Goal: Information Seeking & Learning: Learn about a topic

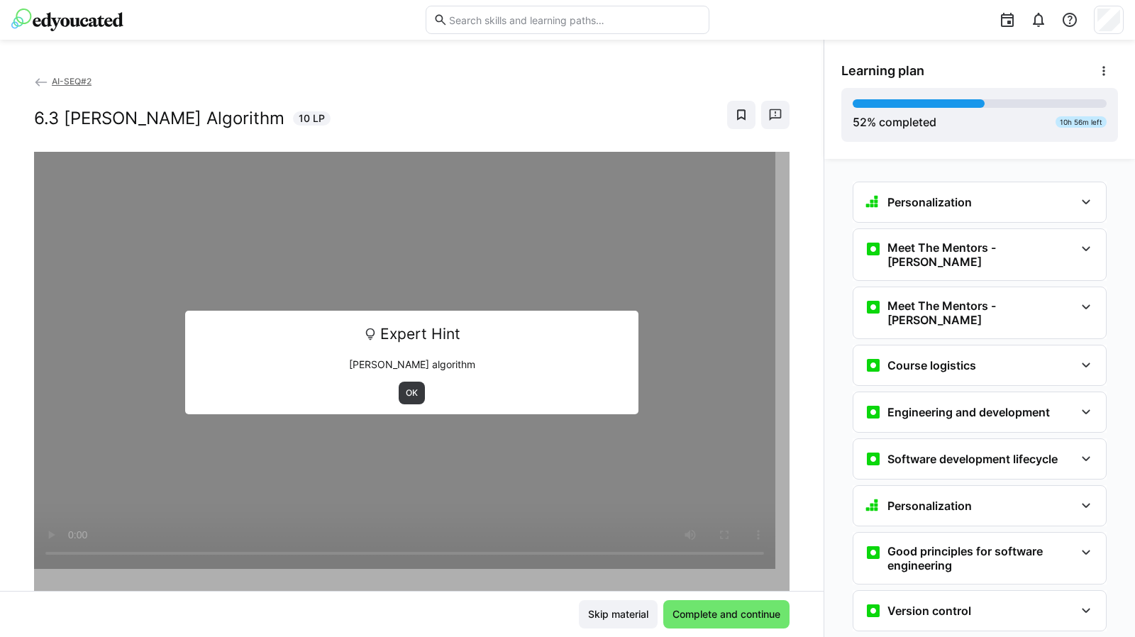
scroll to position [1755, 0]
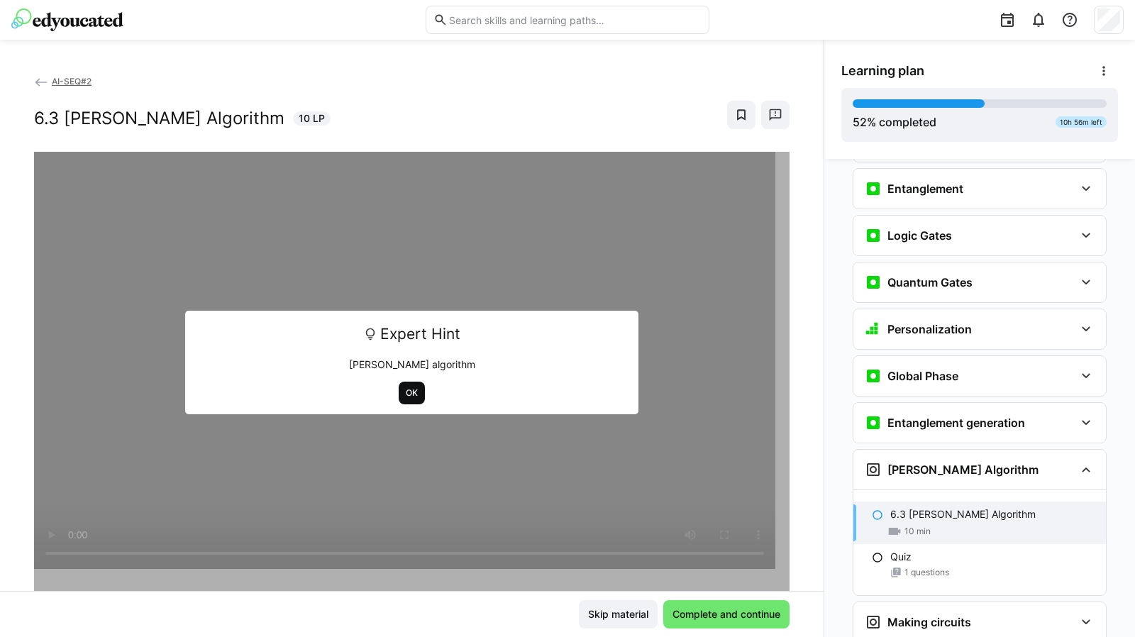
click at [411, 388] on span "OK" at bounding box center [411, 392] width 15 height 11
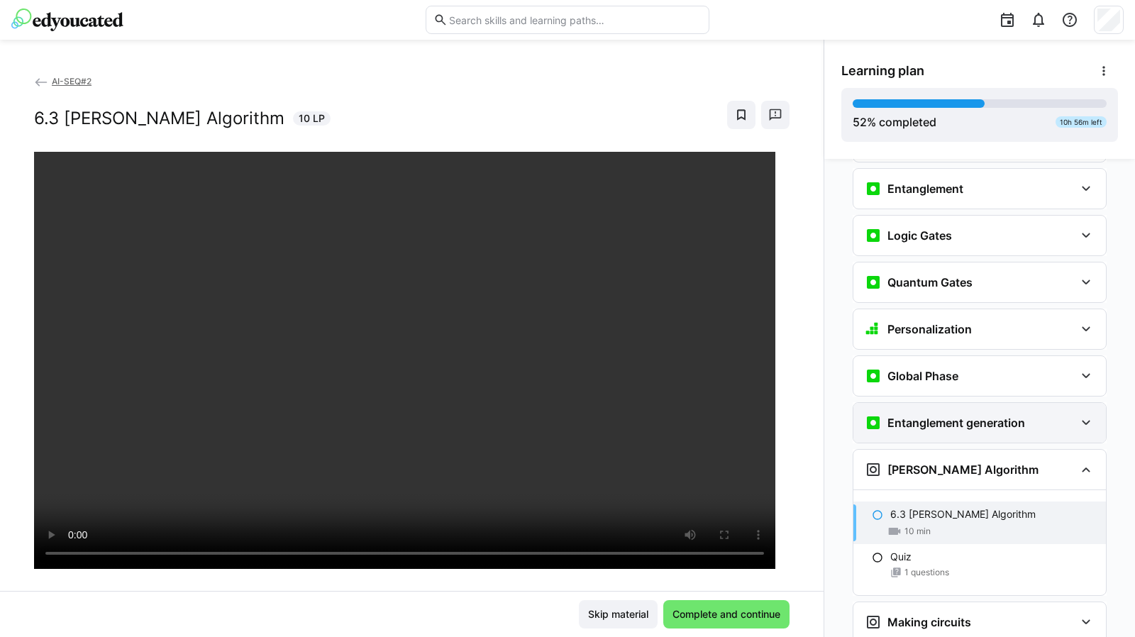
click at [956, 416] on h3 "Entanglement generation" at bounding box center [956, 423] width 138 height 14
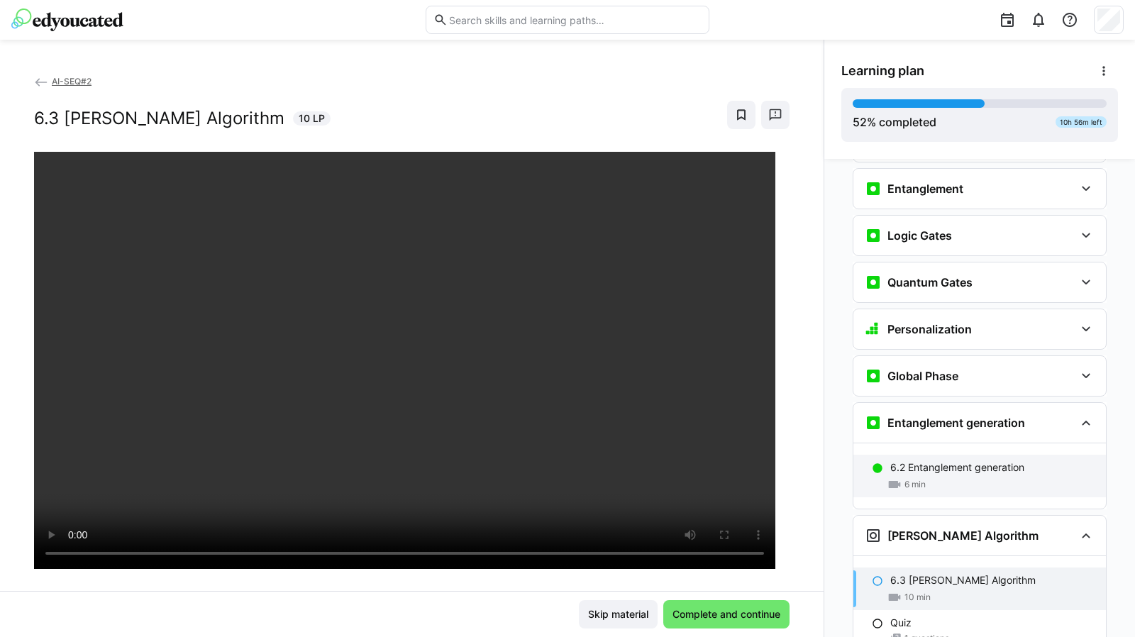
click at [944, 460] on p "6.2 Entanglement generation" at bounding box center [957, 467] width 134 height 14
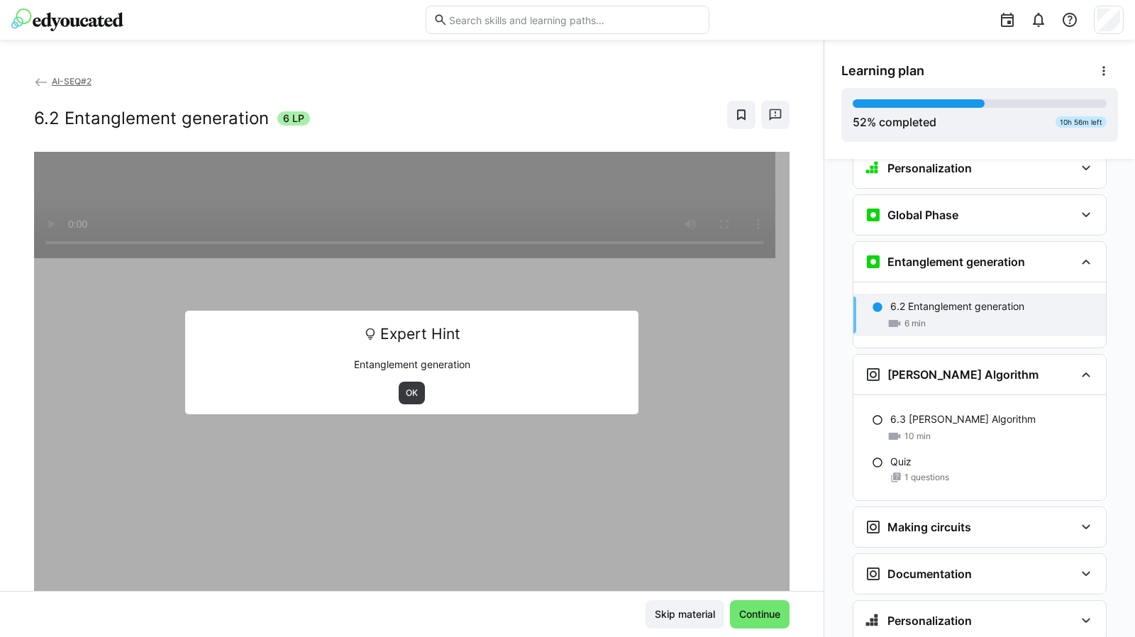
scroll to position [1920, 0]
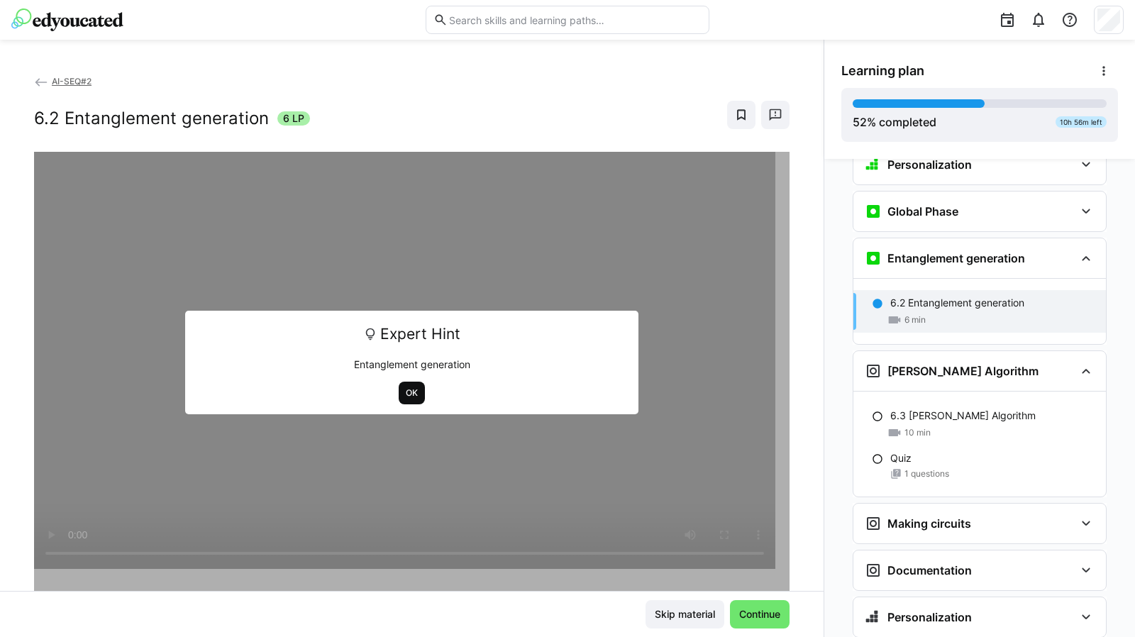
click at [404, 394] on span "OK" at bounding box center [411, 392] width 15 height 11
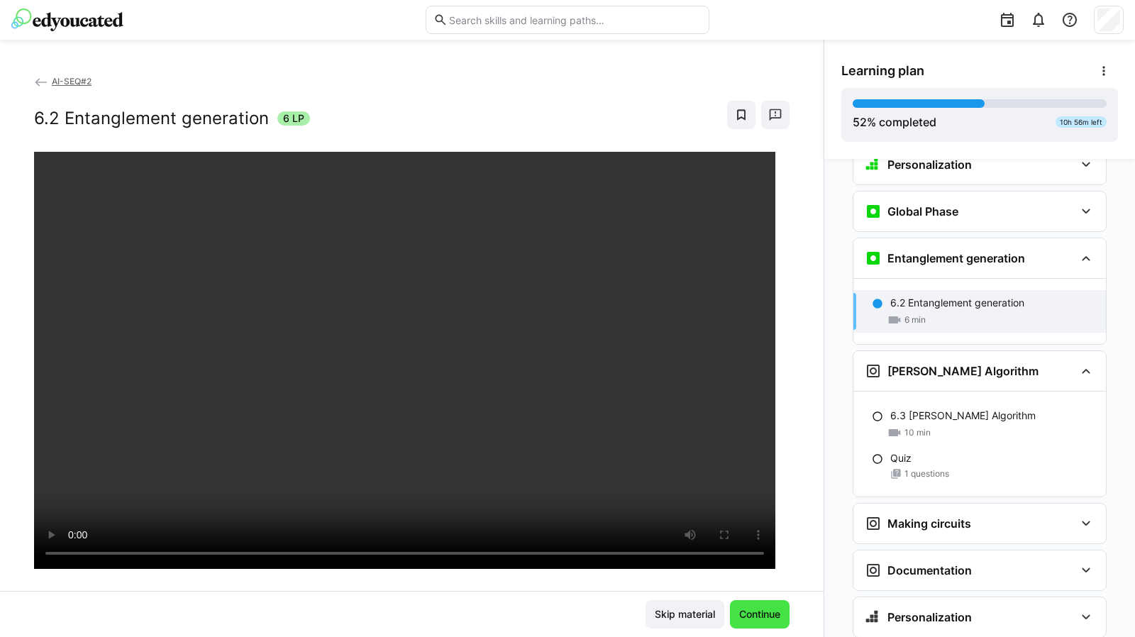
click at [755, 613] on span "Continue" at bounding box center [759, 614] width 45 height 14
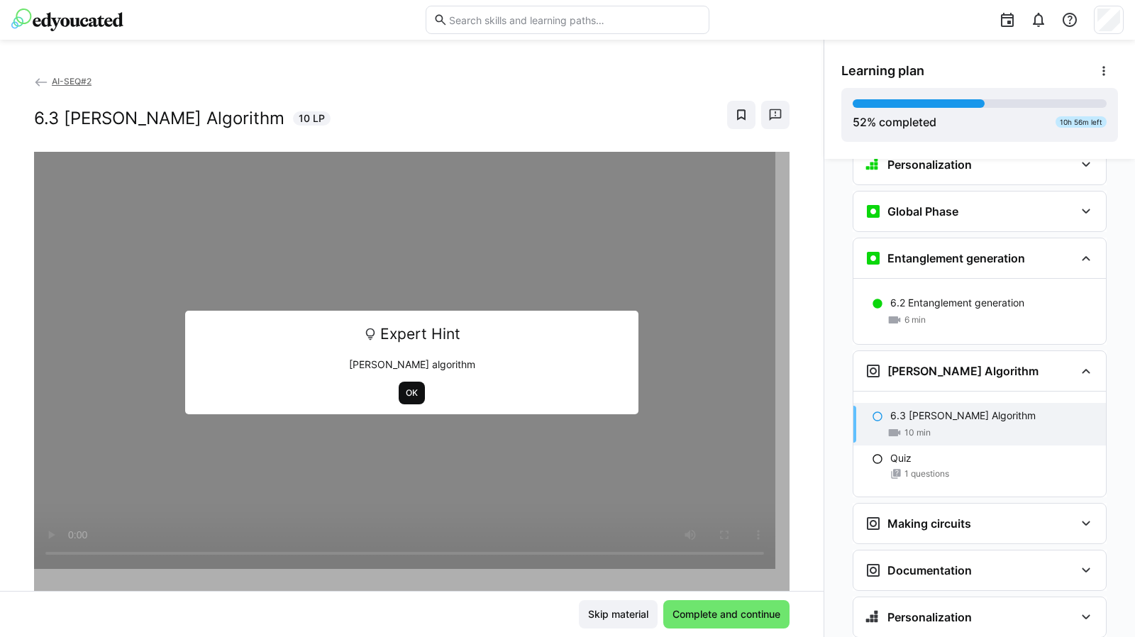
click at [404, 392] on span "OK" at bounding box center [411, 392] width 15 height 11
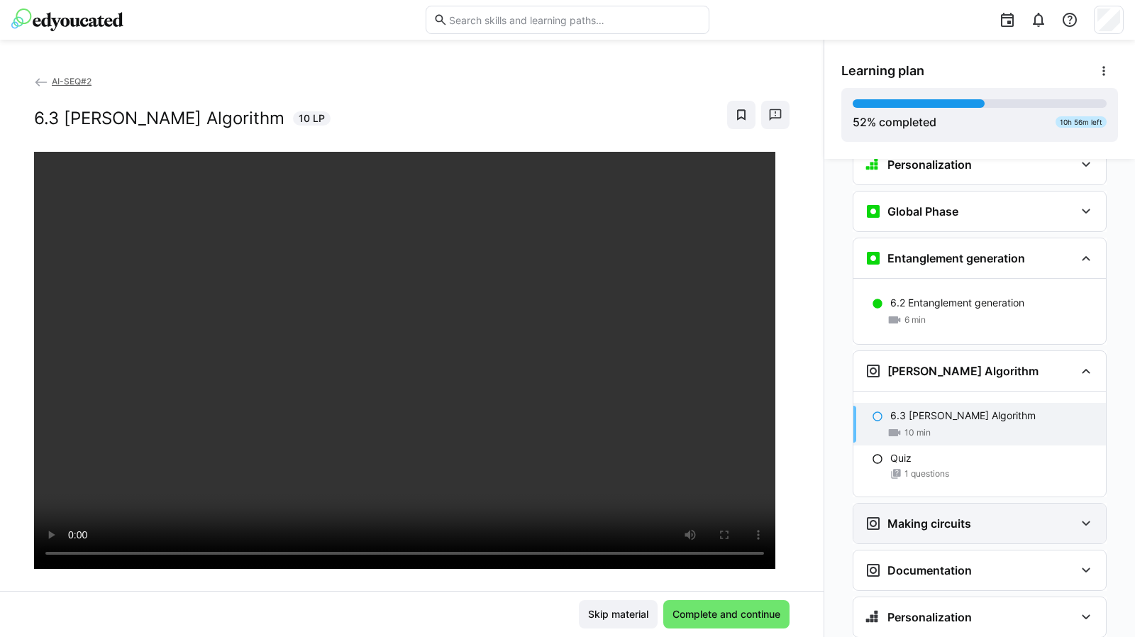
click at [1082, 515] on eds-icon at bounding box center [1085, 523] width 17 height 17
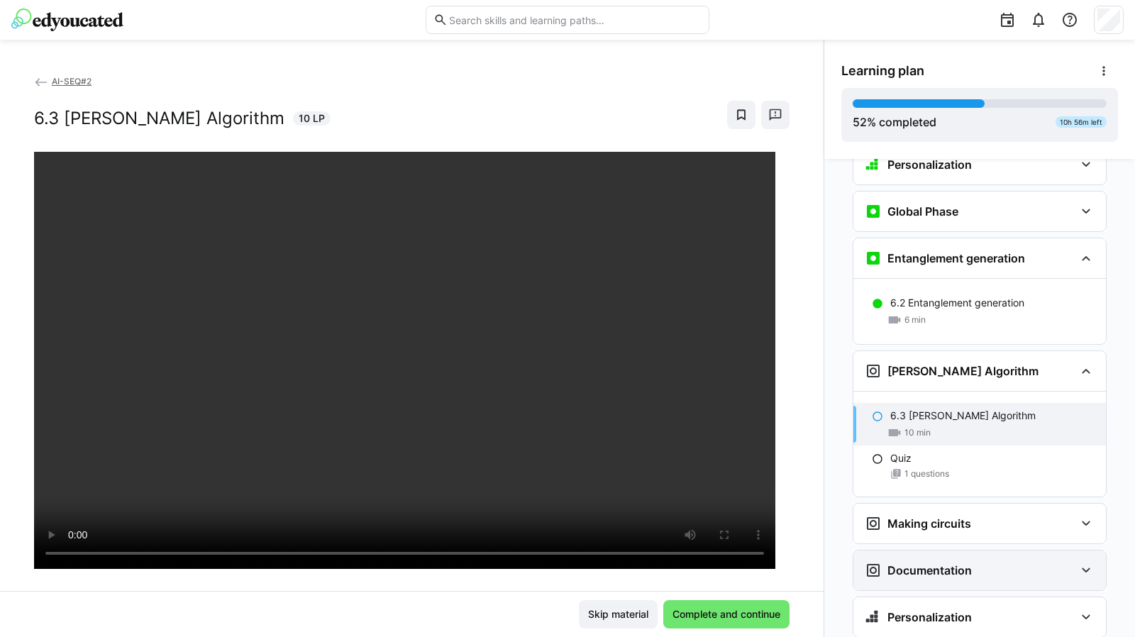
click at [1081, 562] on eds-icon at bounding box center [1085, 570] width 17 height 17
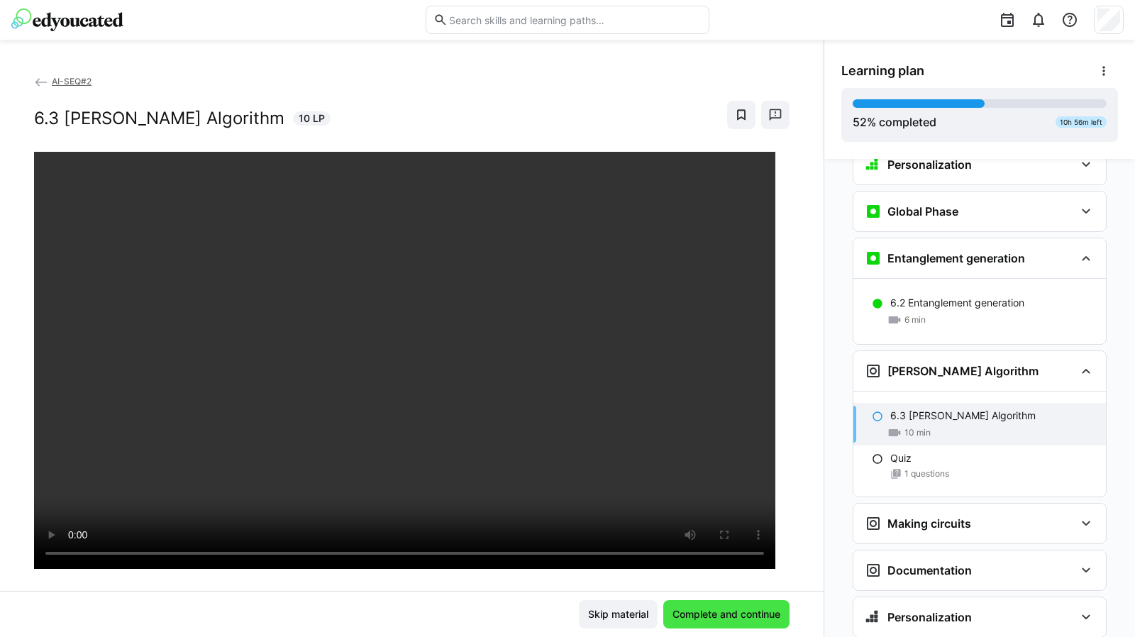
click at [700, 608] on span "Complete and continue" at bounding box center [726, 614] width 112 height 14
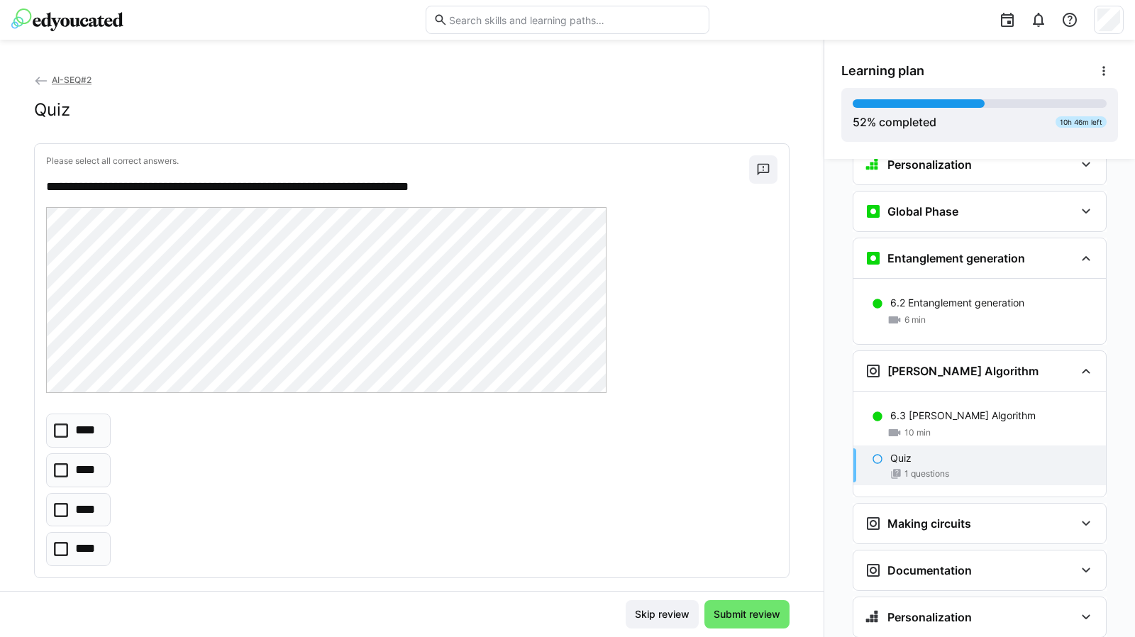
scroll to position [3, 0]
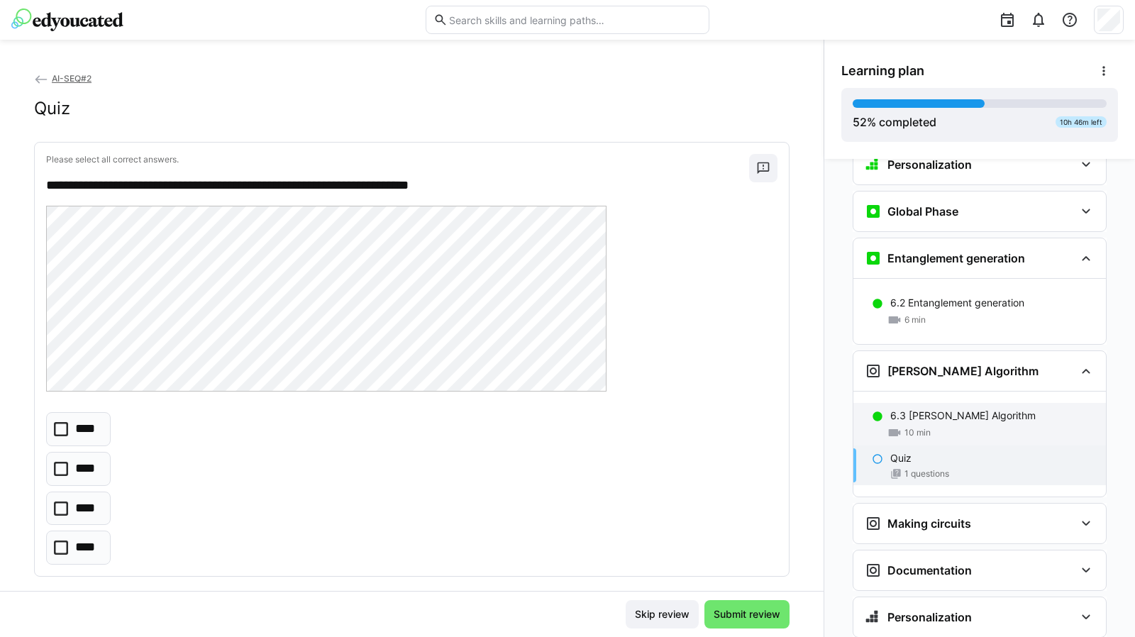
click at [967, 403] on div "6.3 [PERSON_NAME] Algorithm 10 min" at bounding box center [979, 424] width 252 height 43
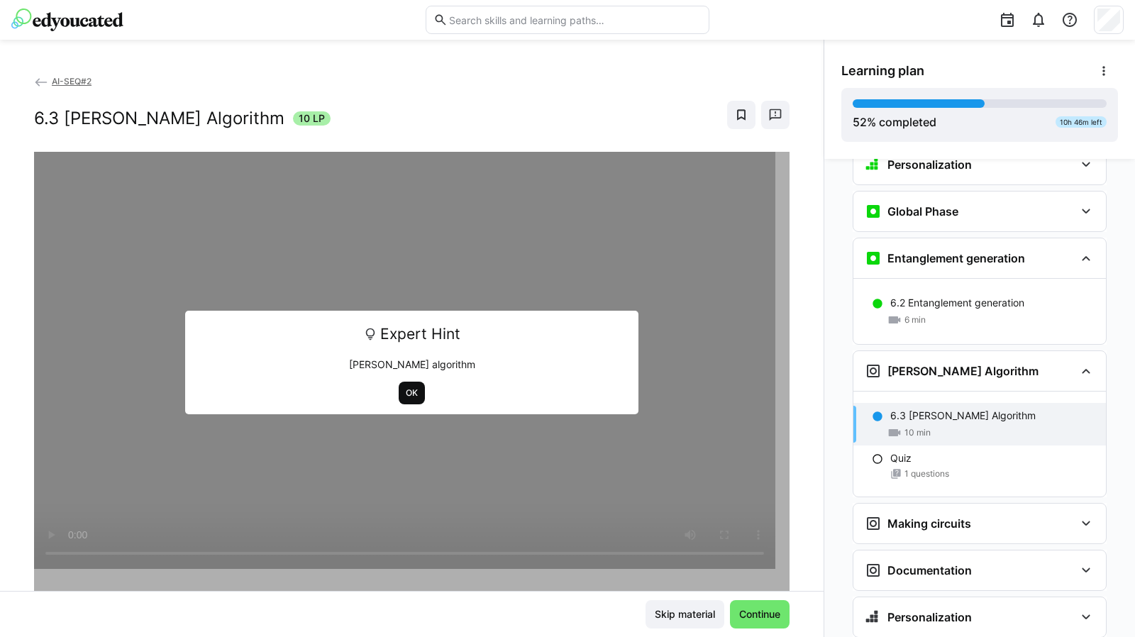
click at [409, 389] on span "OK" at bounding box center [411, 392] width 15 height 11
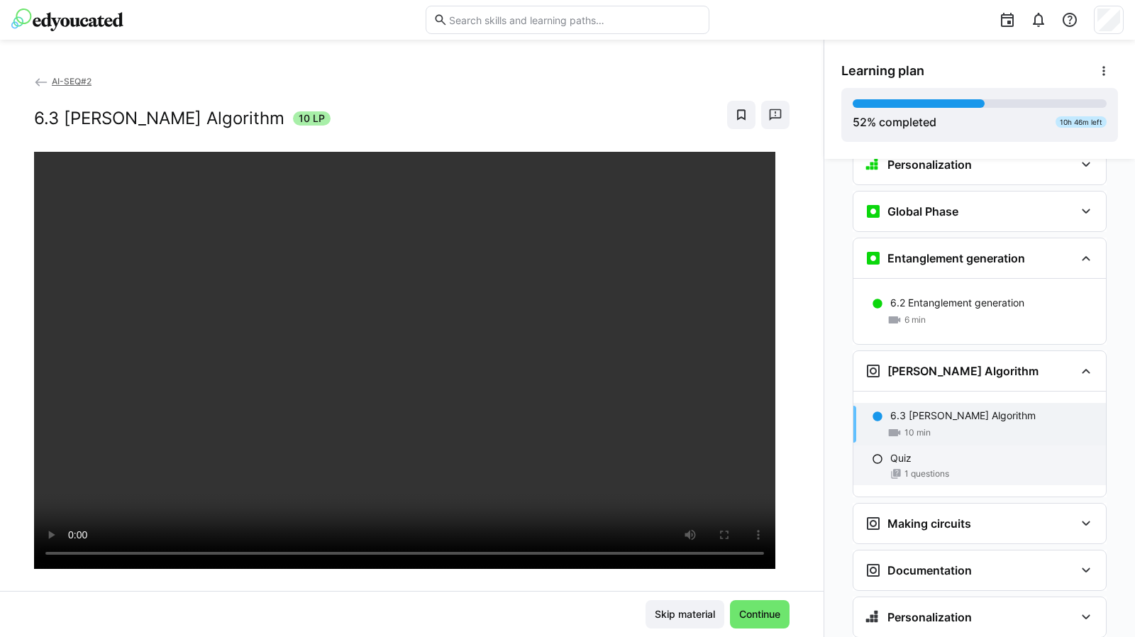
click at [913, 451] on div "Quiz" at bounding box center [992, 458] width 204 height 14
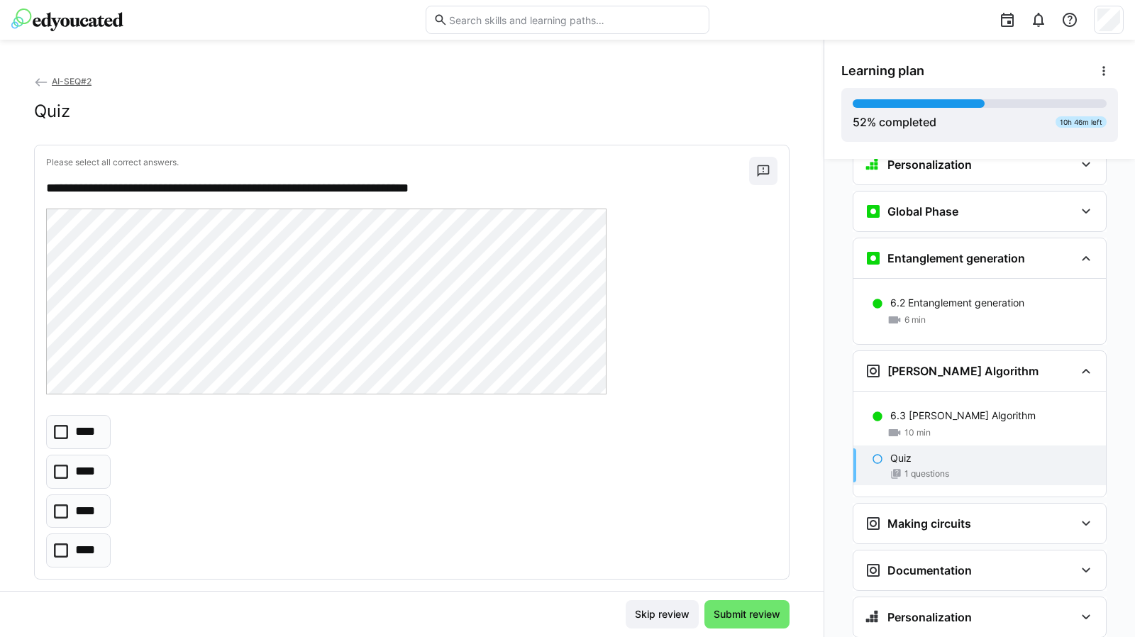
scroll to position [20, 0]
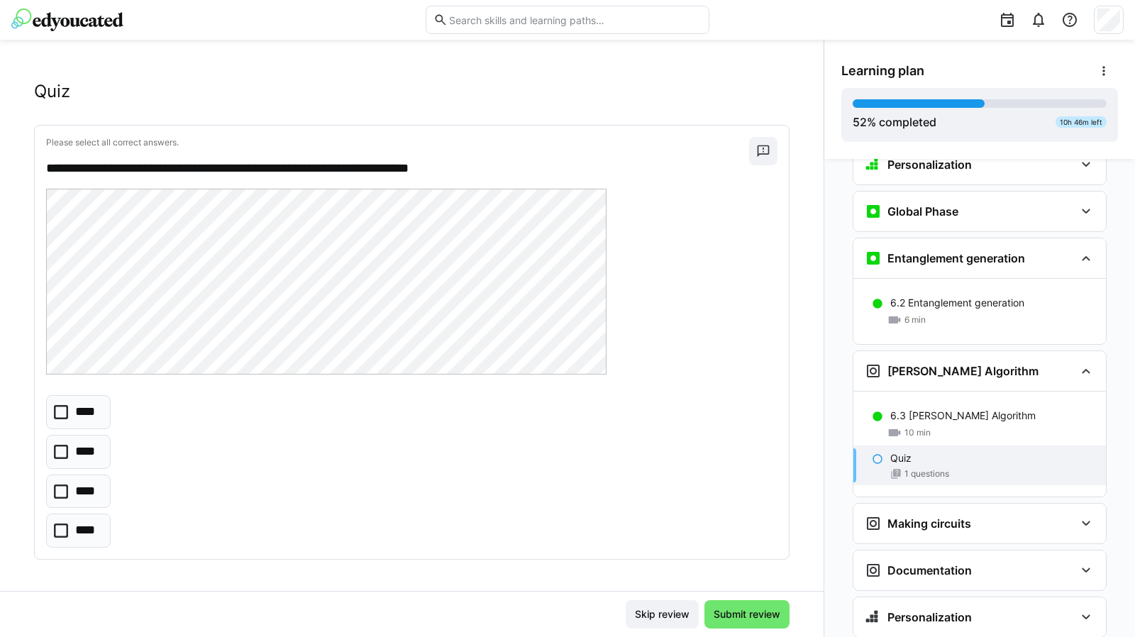
click at [62, 417] on icon at bounding box center [61, 412] width 14 height 14
click at [743, 611] on span "Submit review" at bounding box center [746, 614] width 71 height 14
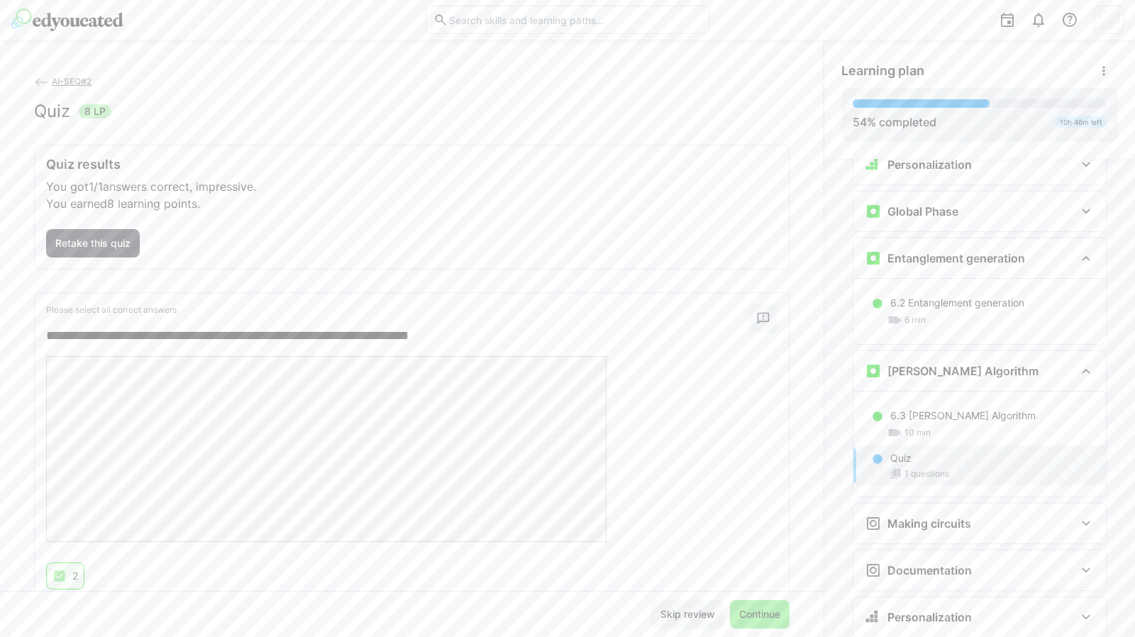
scroll to position [48, 0]
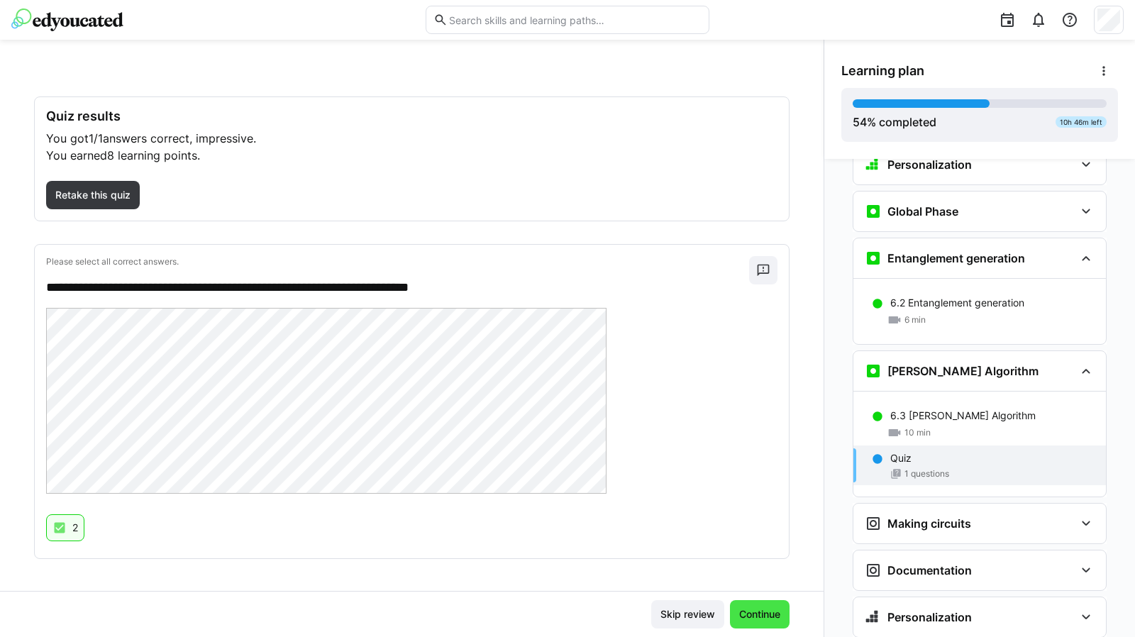
click at [749, 619] on span "Continue" at bounding box center [759, 614] width 45 height 14
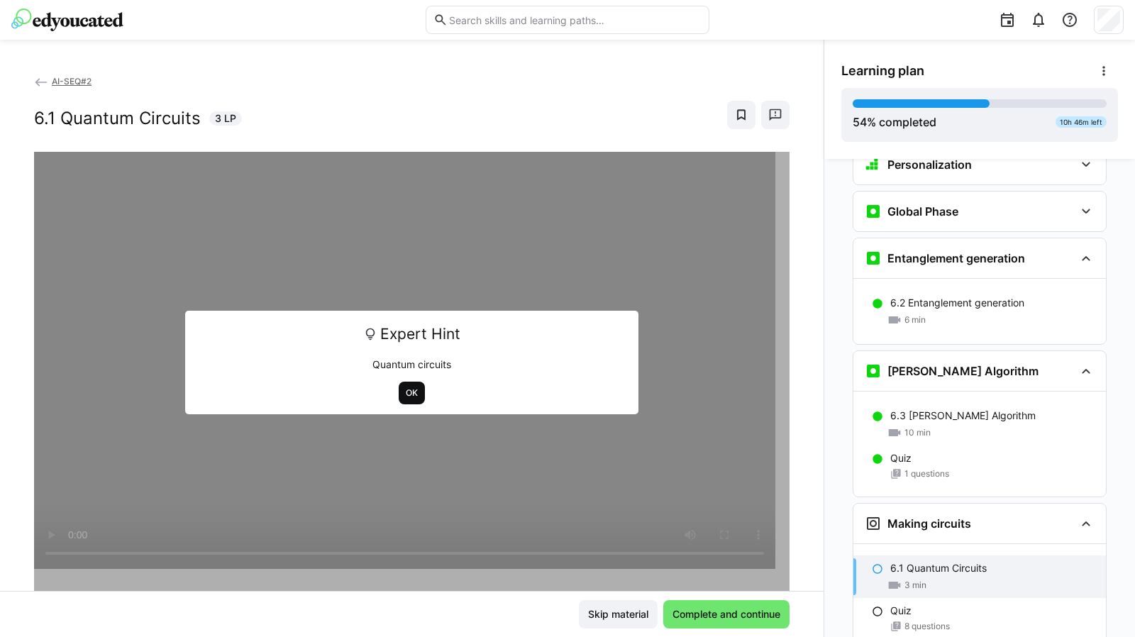
click at [409, 390] on span "OK" at bounding box center [411, 392] width 15 height 11
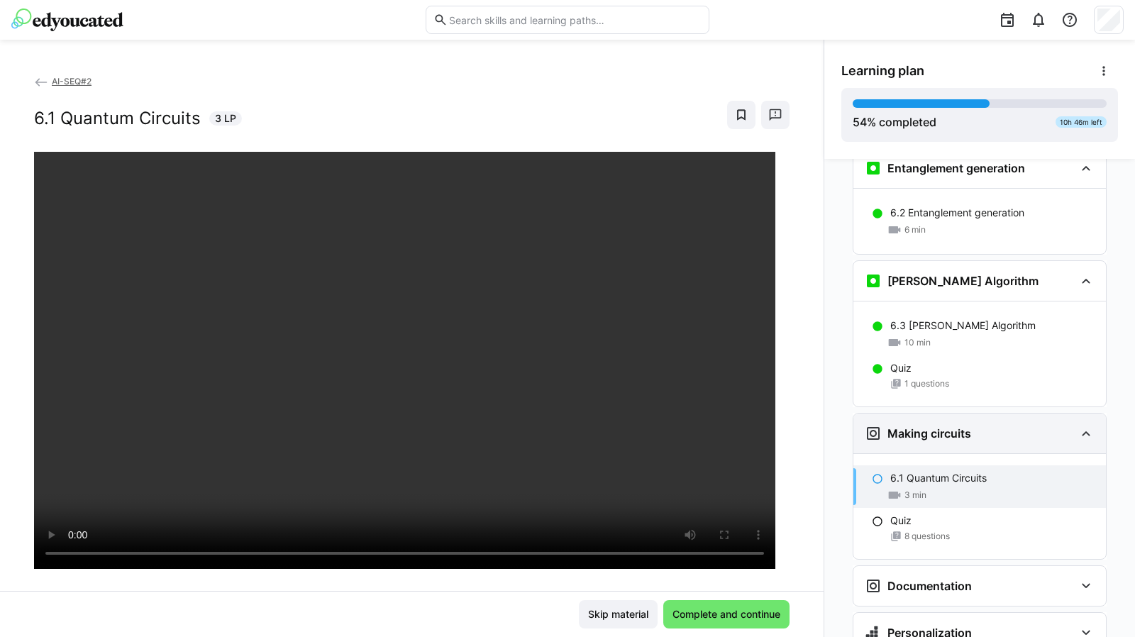
scroll to position [2026, 0]
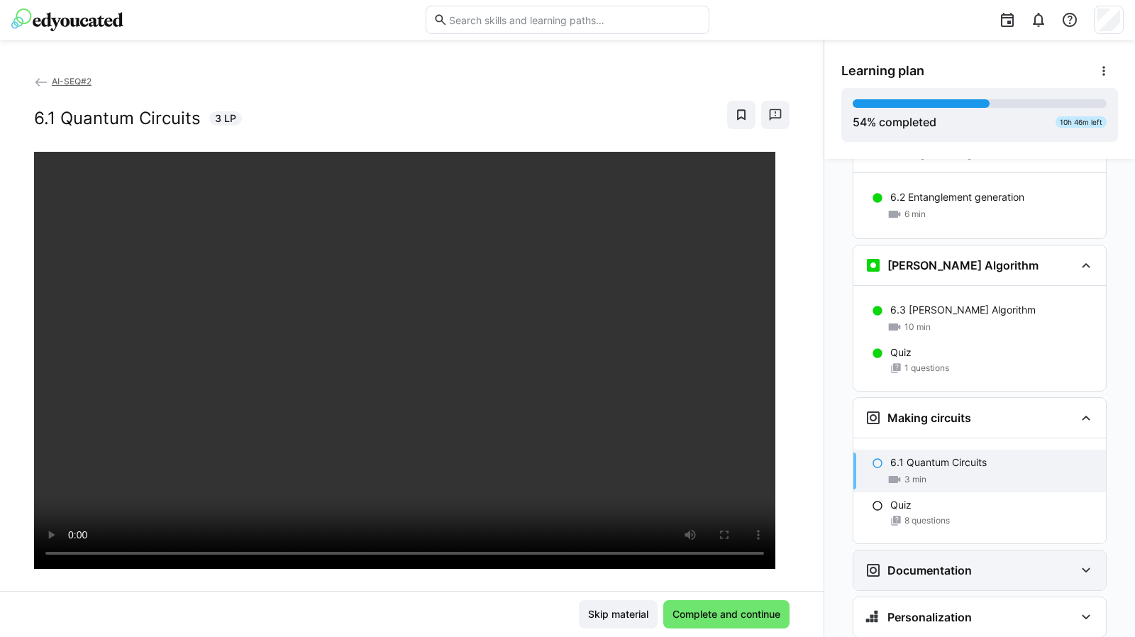
click at [1082, 562] on eds-icon at bounding box center [1085, 570] width 17 height 17
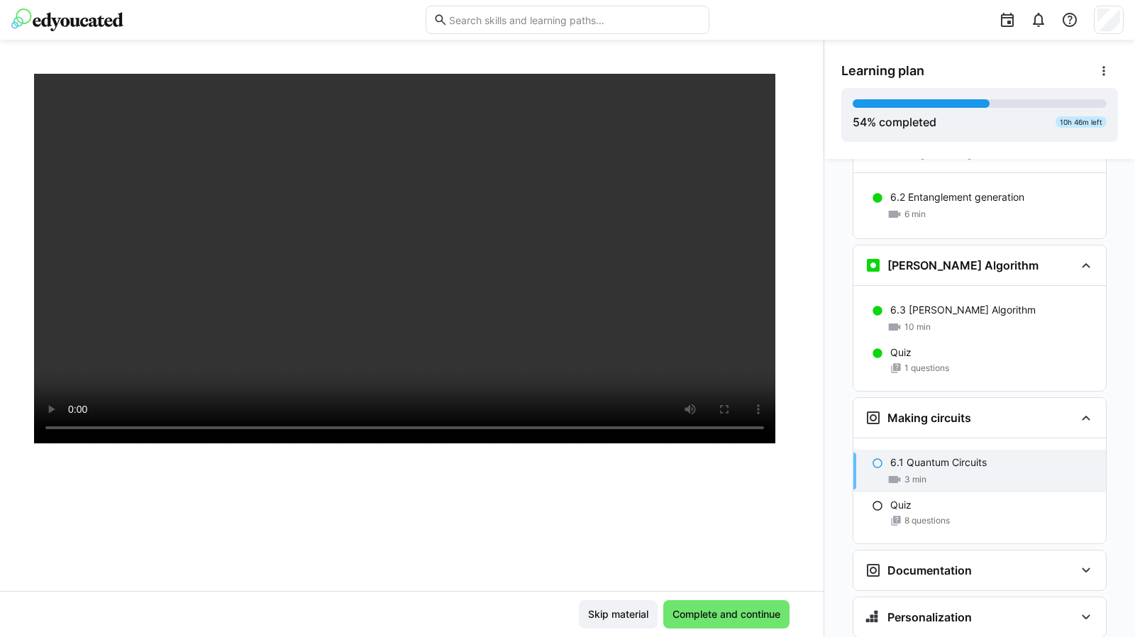
scroll to position [116, 0]
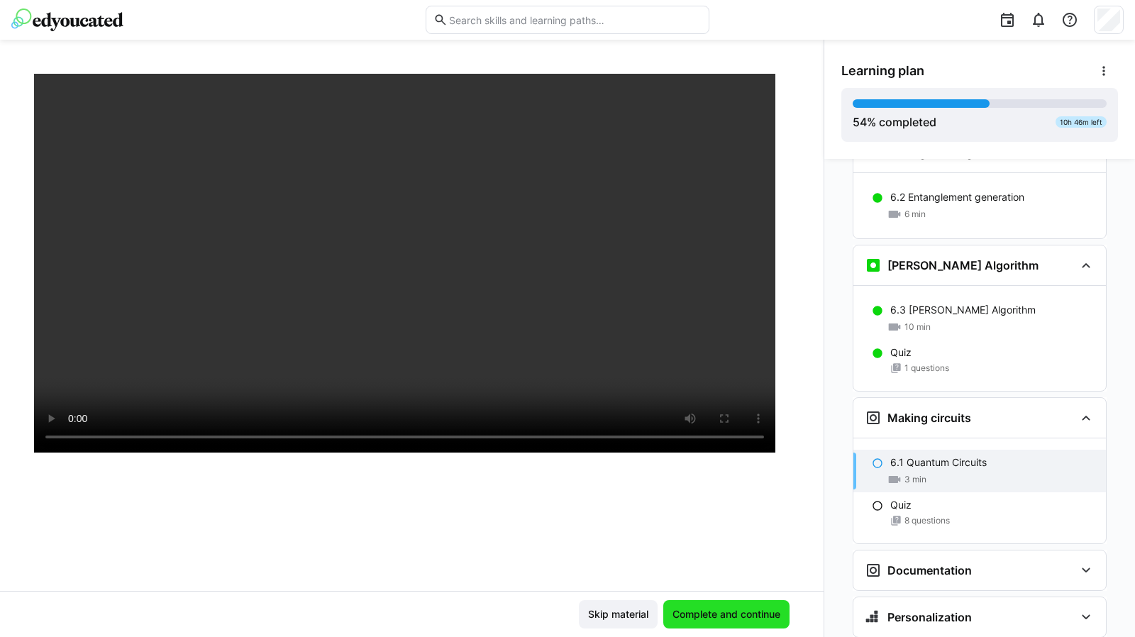
click at [708, 608] on span "Complete and continue" at bounding box center [726, 614] width 112 height 14
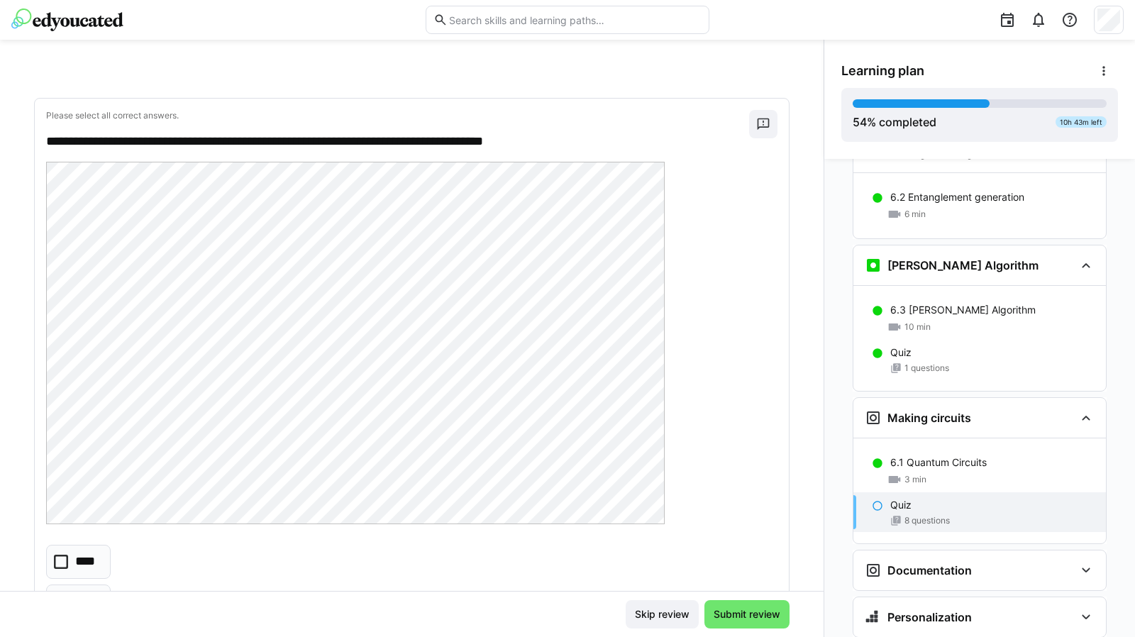
scroll to position [96, 0]
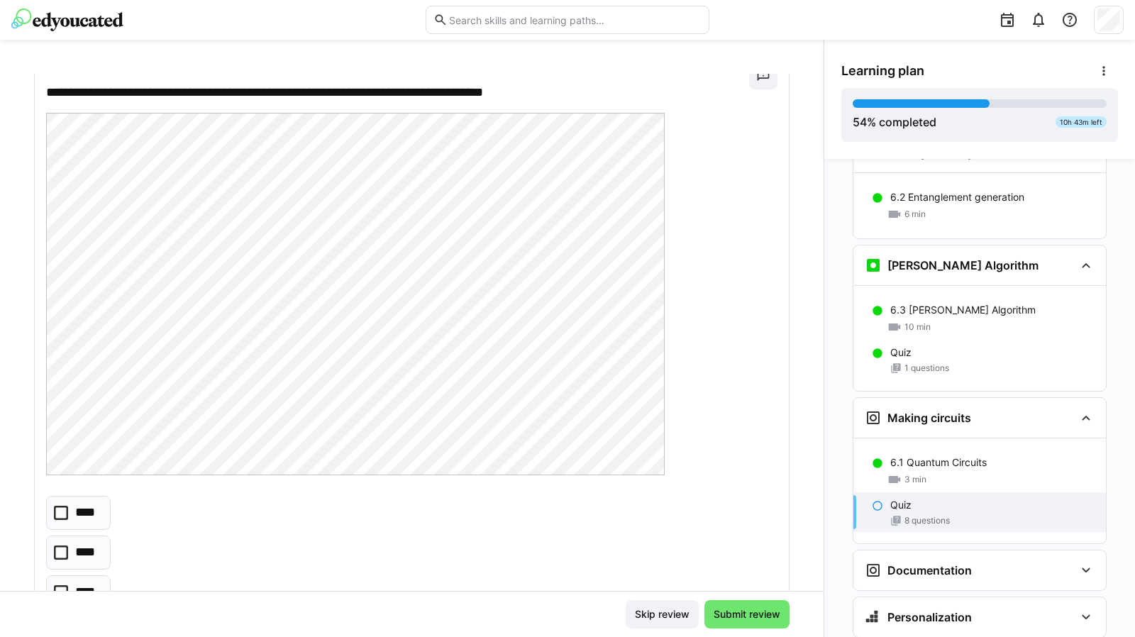
click at [64, 513] on icon at bounding box center [61, 513] width 14 height 14
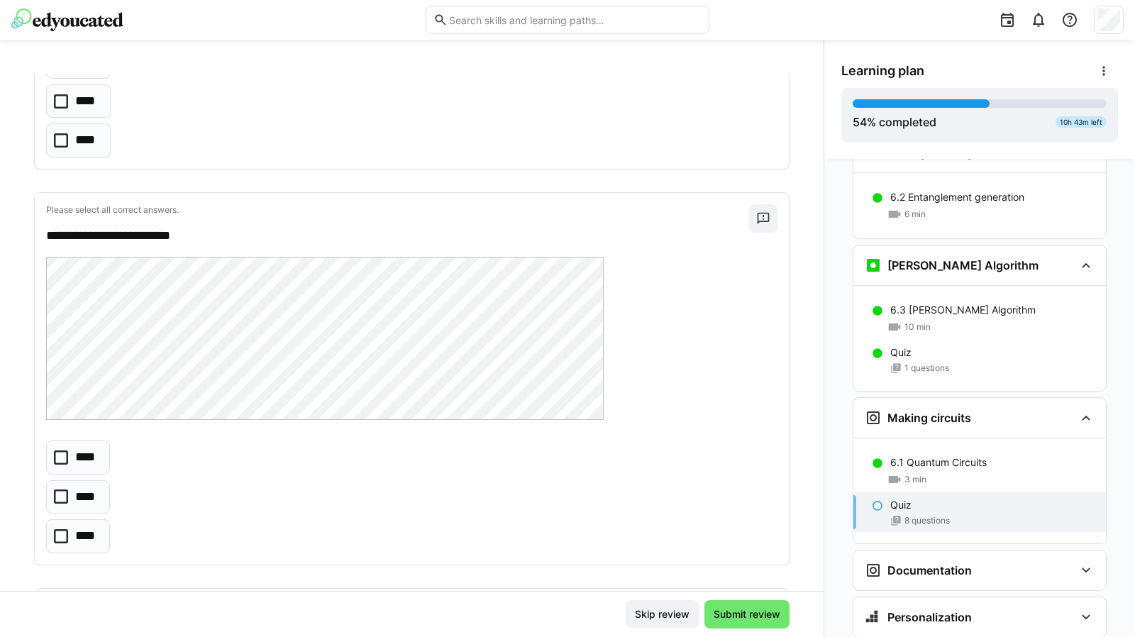
scroll to position [579, 0]
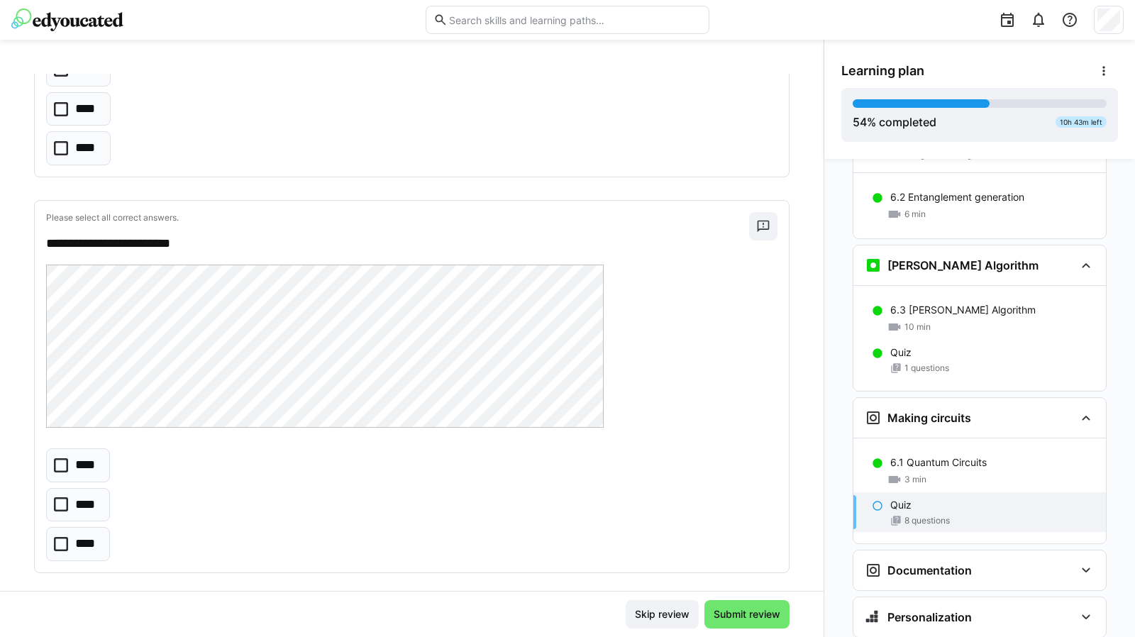
click at [64, 464] on icon at bounding box center [61, 465] width 14 height 14
click at [68, 461] on eds-checkbox "****" at bounding box center [78, 465] width 64 height 34
click at [62, 537] on icon at bounding box center [61, 544] width 14 height 14
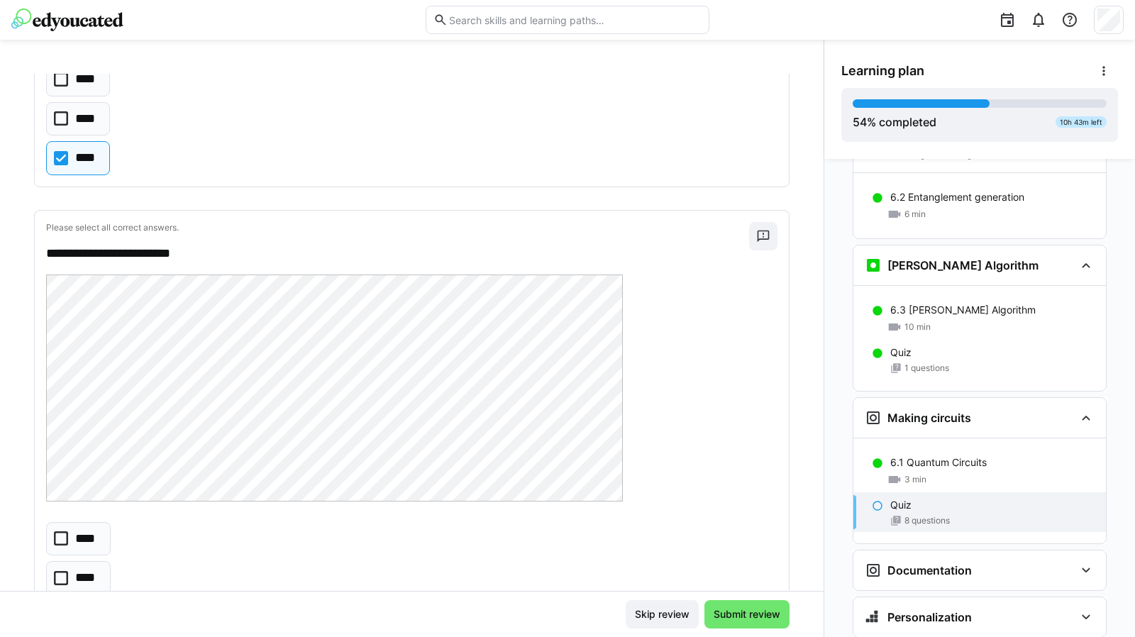
scroll to position [1074, 0]
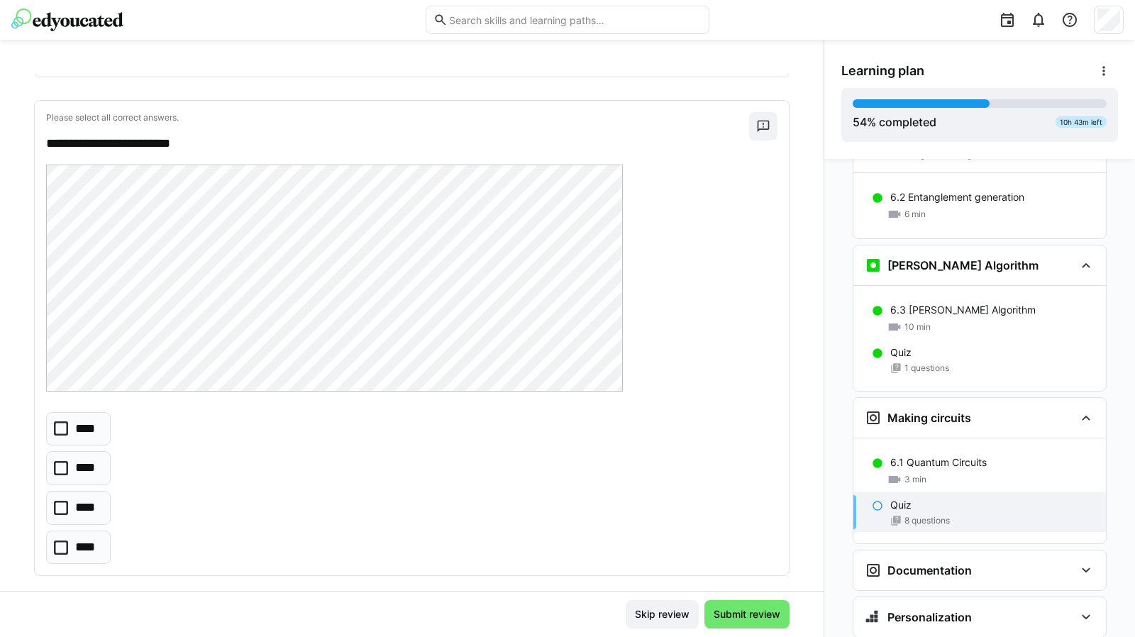
click at [60, 501] on icon at bounding box center [61, 508] width 14 height 14
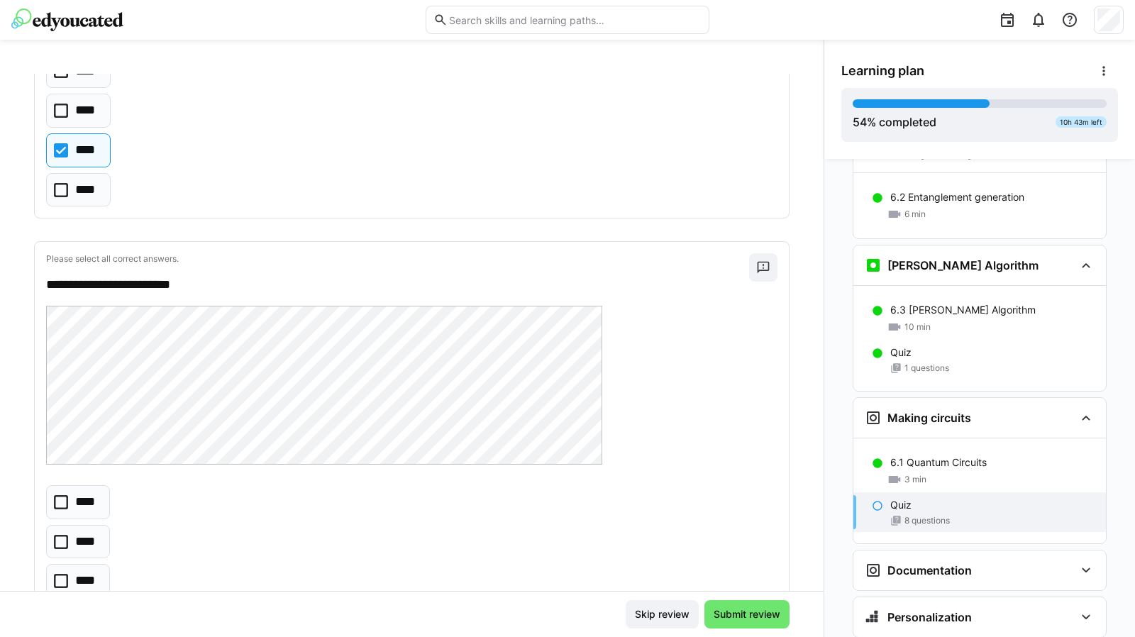
scroll to position [1433, 0]
click at [66, 534] on icon at bounding box center [61, 541] width 14 height 14
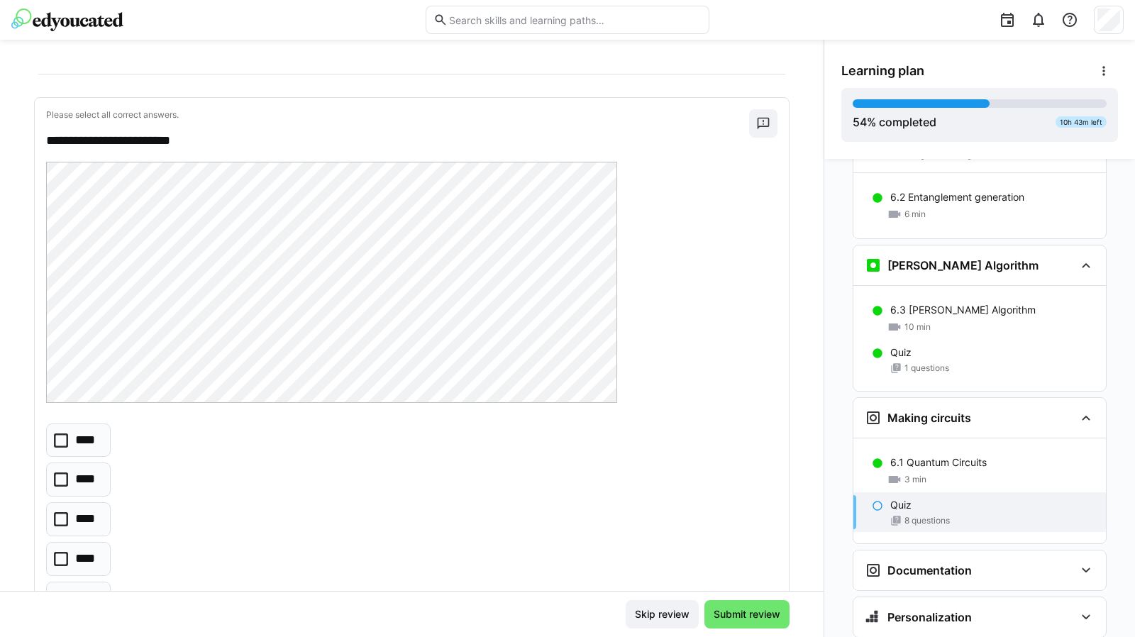
scroll to position [1968, 0]
click at [61, 590] on icon at bounding box center [61, 597] width 14 height 14
click at [58, 590] on icon at bounding box center [61, 597] width 14 height 14
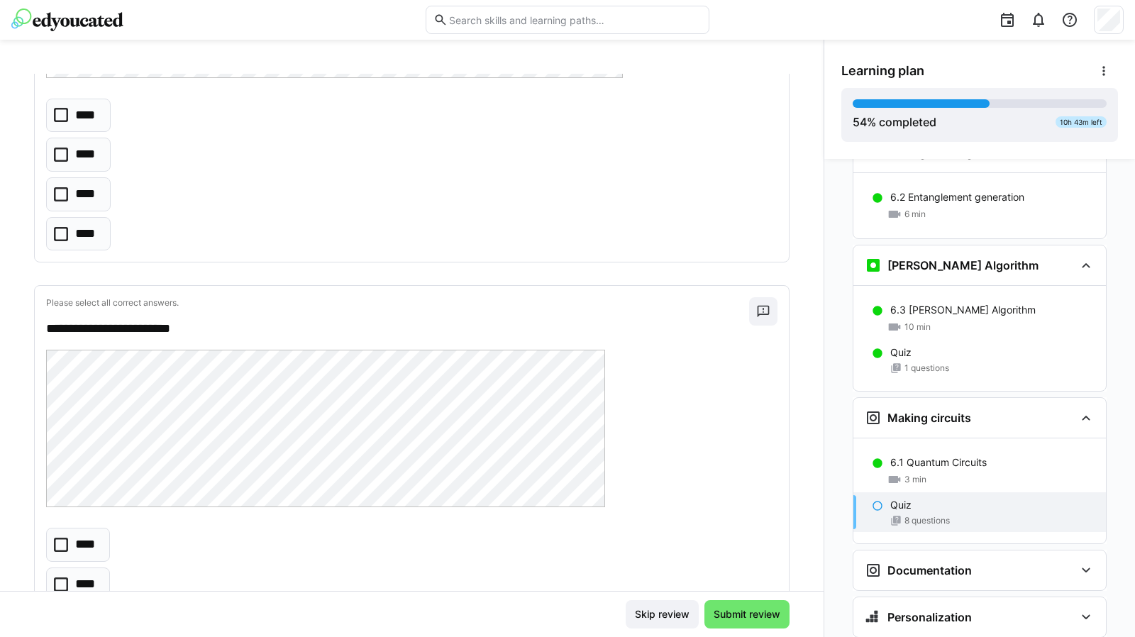
scroll to position [2671, 0]
